Goal: Information Seeking & Learning: Learn about a topic

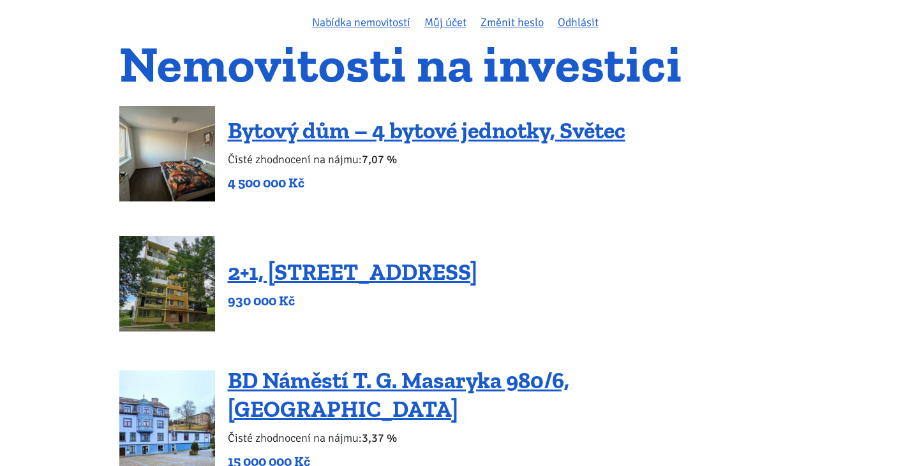
scroll to position [99, 0]
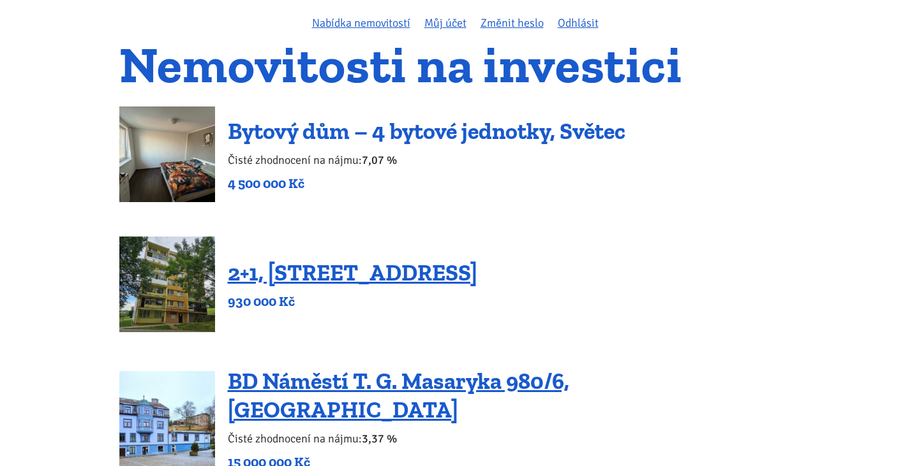
click at [470, 135] on link "Bytový dům – 4 bytové jednotky, Světec" at bounding box center [427, 130] width 398 height 27
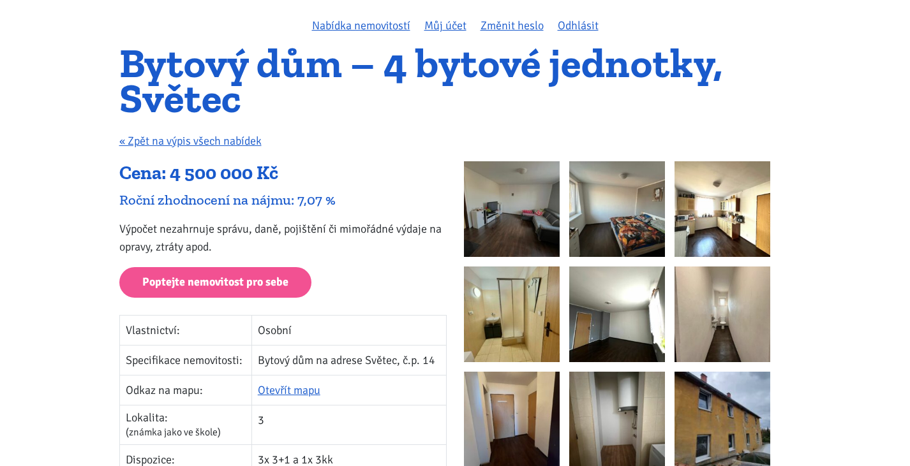
scroll to position [95, 0]
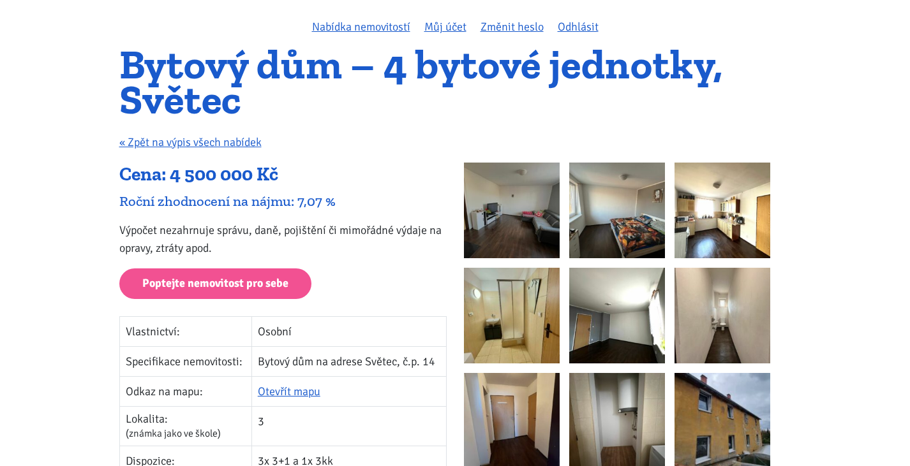
click at [518, 198] on img at bounding box center [512, 211] width 96 height 96
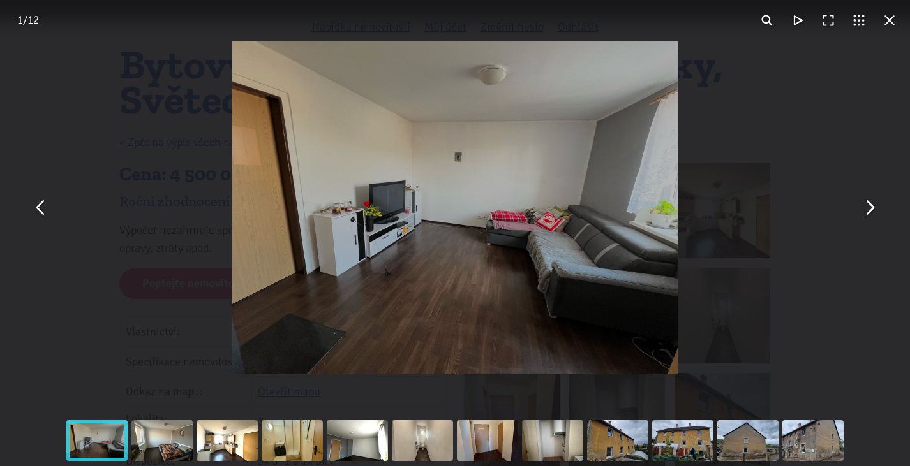
click at [879, 214] on button "You can close this modal content with the ESC key" at bounding box center [869, 208] width 31 height 31
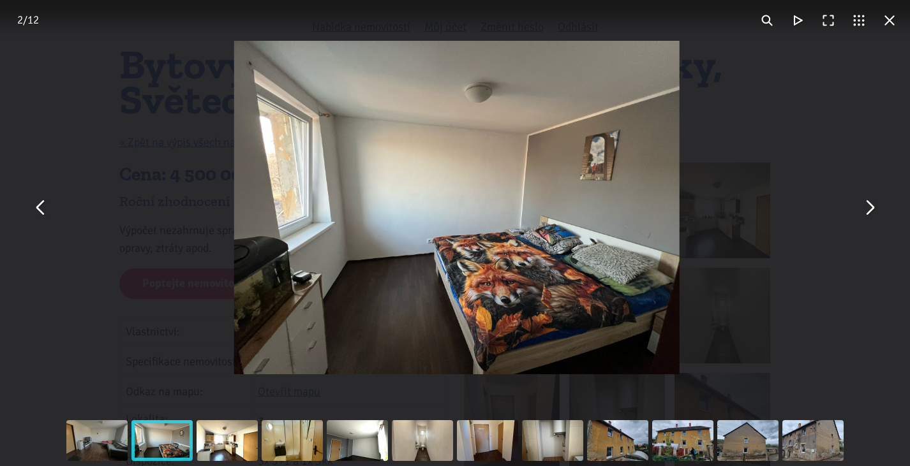
click at [876, 214] on button "You can close this modal content with the ESC key" at bounding box center [869, 208] width 31 height 31
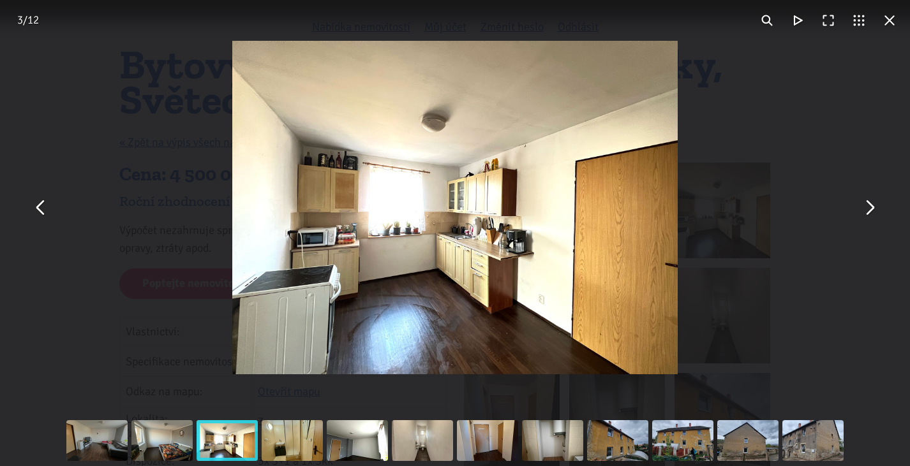
click at [876, 214] on button "You can close this modal content with the ESC key" at bounding box center [869, 208] width 31 height 31
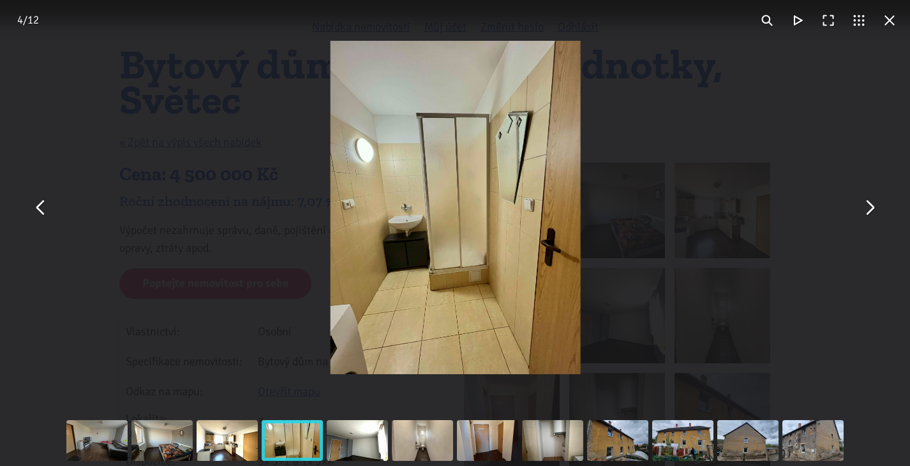
click at [876, 214] on button "You can close this modal content with the ESC key" at bounding box center [869, 208] width 31 height 31
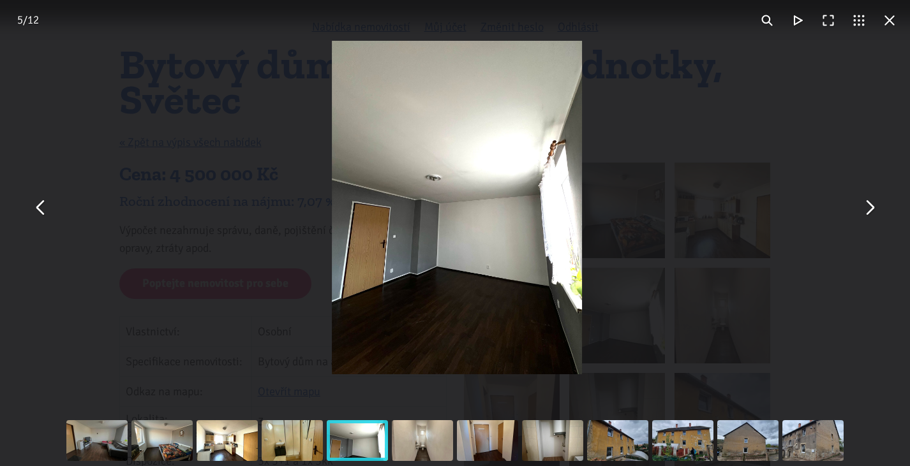
click at [869, 209] on button "You can close this modal content with the ESC key" at bounding box center [869, 208] width 31 height 31
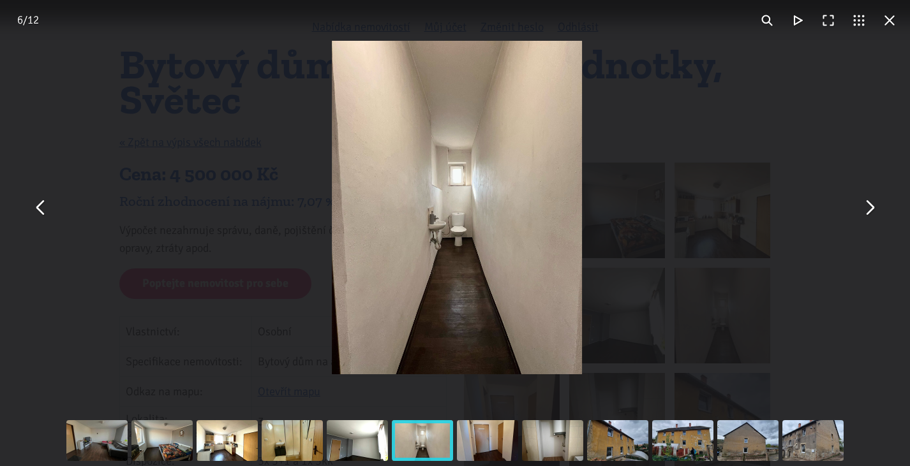
click at [869, 209] on button "You can close this modal content with the ESC key" at bounding box center [869, 208] width 31 height 31
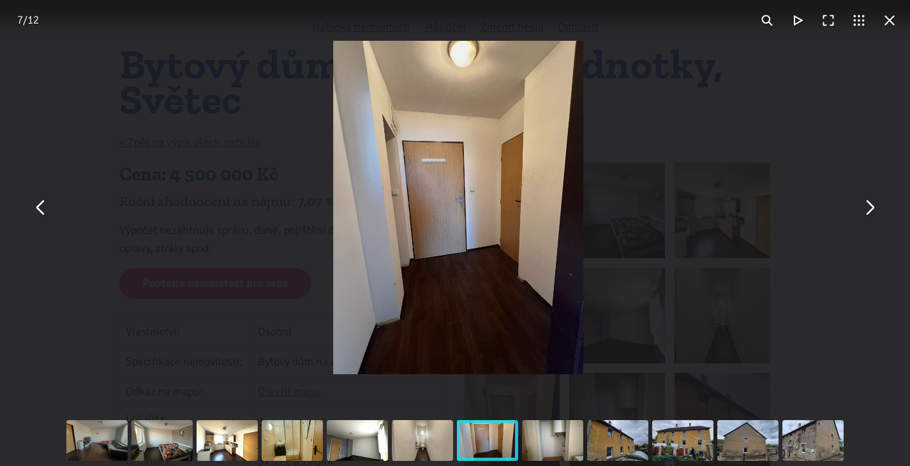
click at [869, 209] on button "You can close this modal content with the ESC key" at bounding box center [869, 208] width 31 height 31
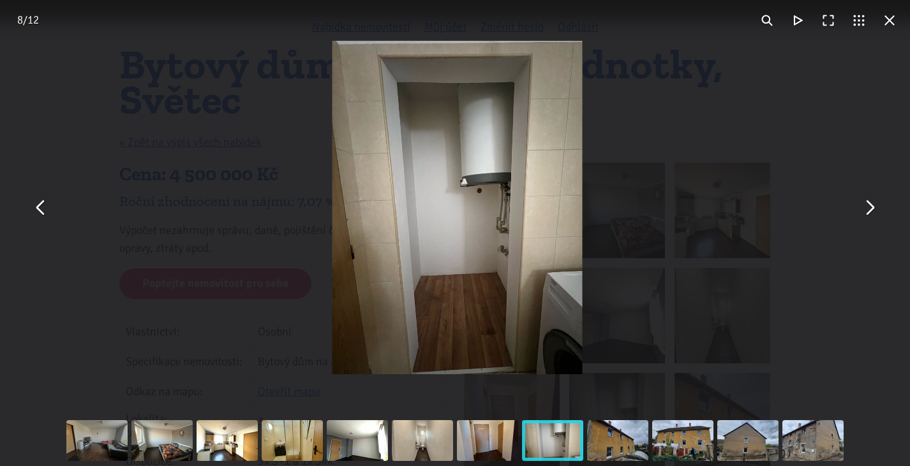
click at [869, 209] on button "You can close this modal content with the ESC key" at bounding box center [869, 208] width 31 height 31
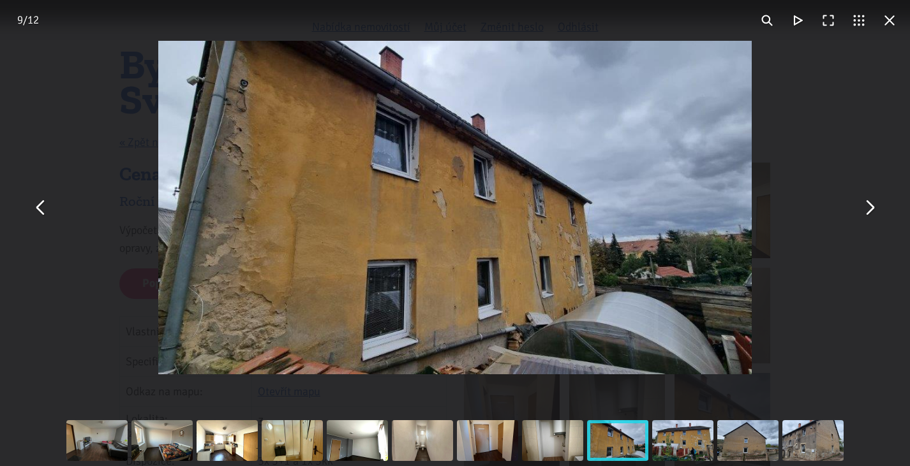
click at [869, 209] on button "You can close this modal content with the ESC key" at bounding box center [869, 208] width 31 height 31
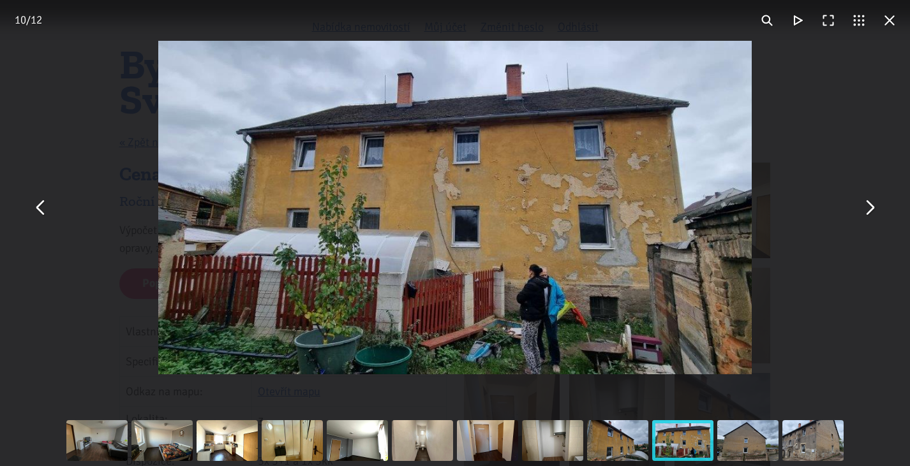
click at [869, 209] on button "You can close this modal content with the ESC key" at bounding box center [869, 208] width 31 height 31
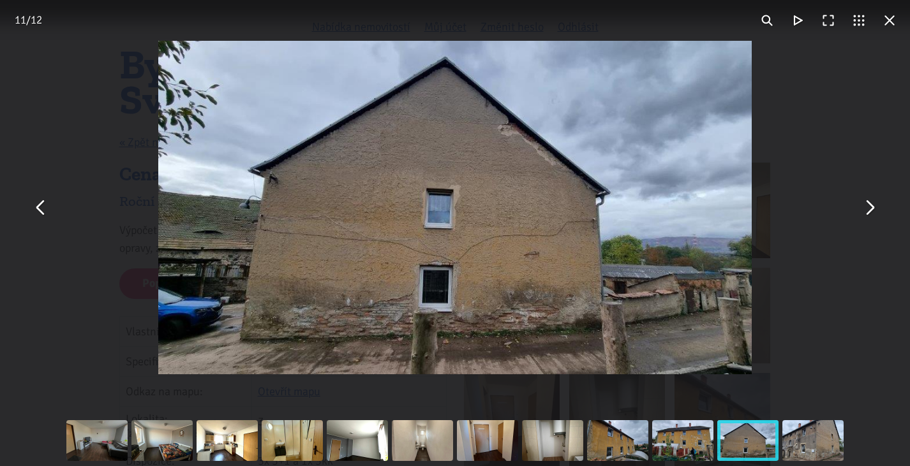
click at [869, 209] on button "You can close this modal content with the ESC key" at bounding box center [869, 208] width 31 height 31
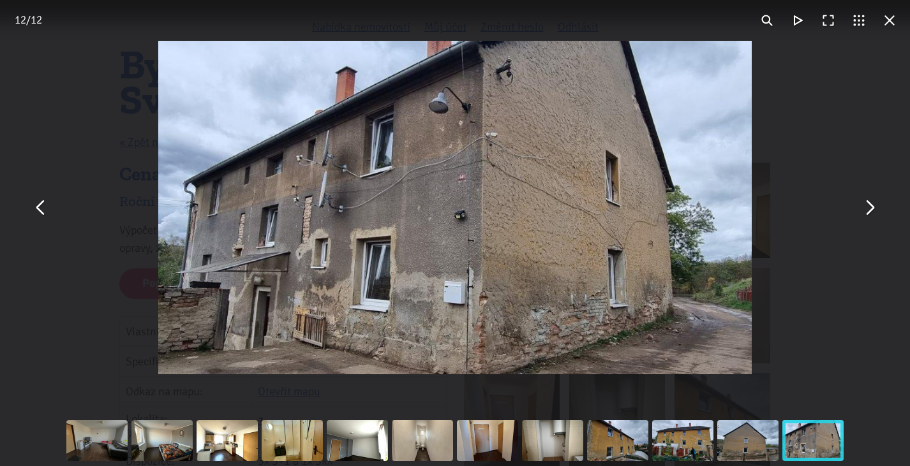
click at [869, 209] on button "You can close this modal content with the ESC key" at bounding box center [869, 208] width 31 height 31
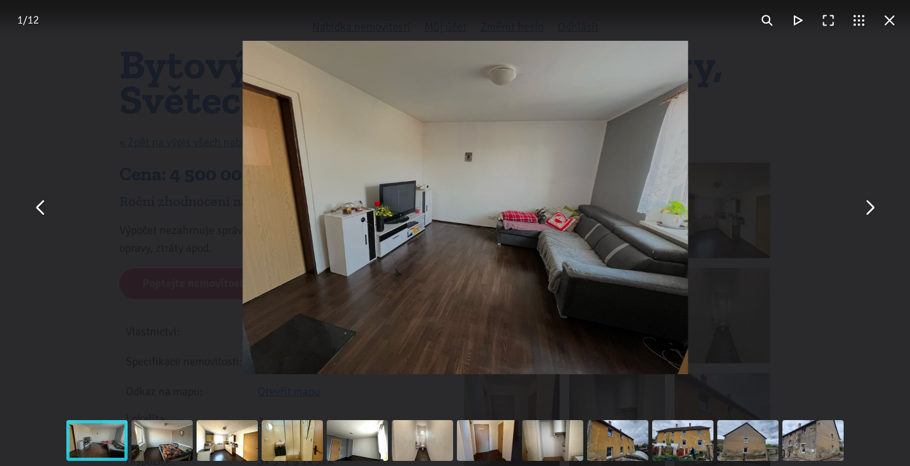
click at [869, 209] on button "You can close this modal content with the ESC key" at bounding box center [869, 208] width 31 height 31
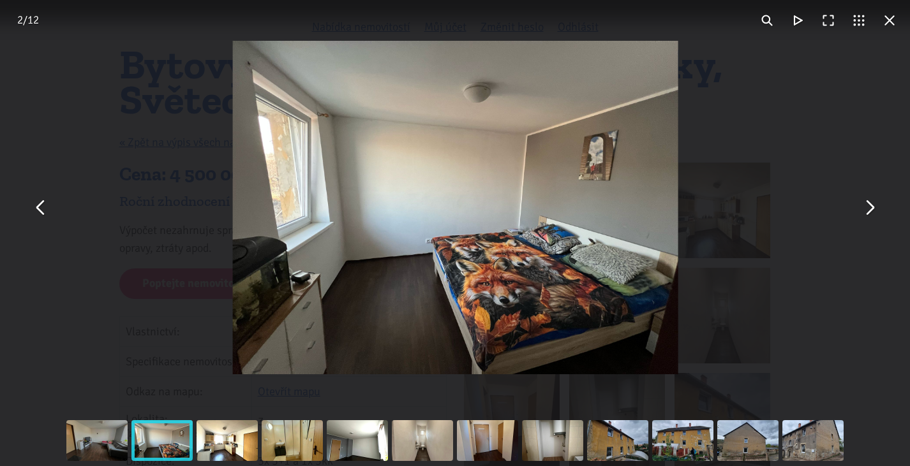
drag, startPoint x: 891, startPoint y: 20, endPoint x: 870, endPoint y: 21, distance: 21.1
click at [891, 20] on button "You can close this modal content with the ESC key" at bounding box center [889, 20] width 31 height 31
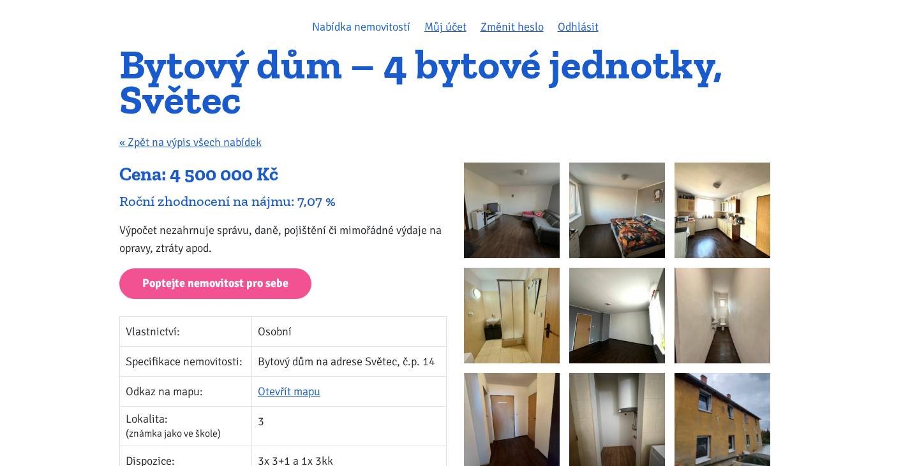
click at [373, 26] on link "Nabídka nemovitostí" at bounding box center [361, 27] width 98 height 14
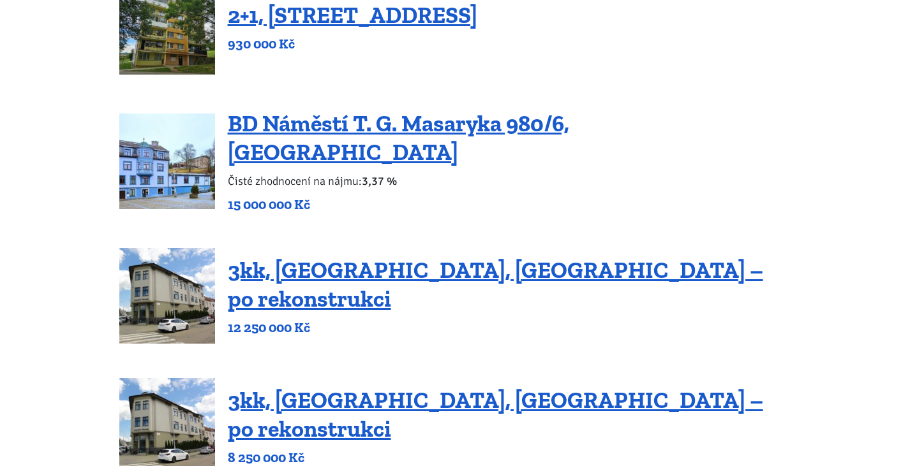
scroll to position [368, 0]
